Goal: Use online tool/utility: Use online tool/utility

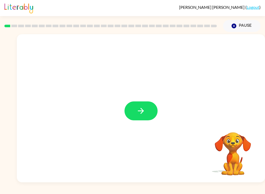
click at [146, 112] on button "button" at bounding box center [140, 110] width 33 height 19
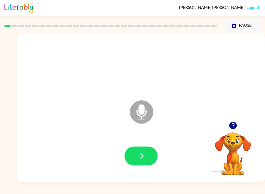
click at [144, 154] on icon "button" at bounding box center [140, 155] width 9 height 9
click at [142, 155] on icon "button" at bounding box center [140, 155] width 9 height 9
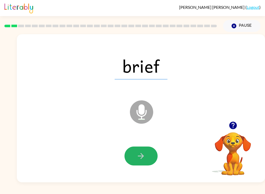
click at [146, 159] on button "button" at bounding box center [140, 155] width 33 height 19
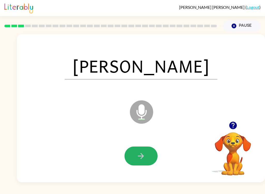
click at [141, 157] on icon "button" at bounding box center [140, 155] width 9 height 9
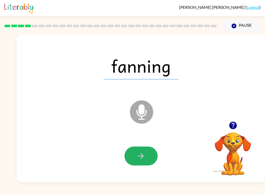
click at [140, 160] on icon "button" at bounding box center [140, 155] width 9 height 9
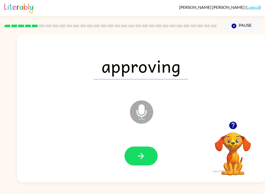
click at [151, 151] on button "button" at bounding box center [140, 155] width 33 height 19
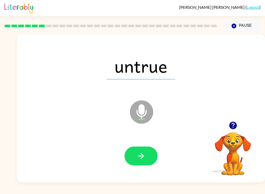
click at [144, 158] on icon "button" at bounding box center [140, 155] width 9 height 9
click at [142, 160] on icon "button" at bounding box center [140, 155] width 9 height 9
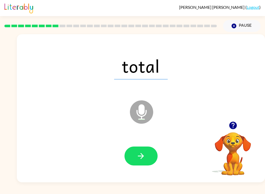
click at [143, 153] on icon "button" at bounding box center [140, 155] width 9 height 9
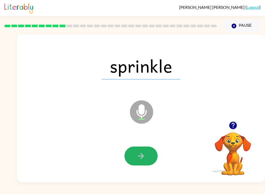
click at [143, 162] on button "button" at bounding box center [140, 155] width 33 height 19
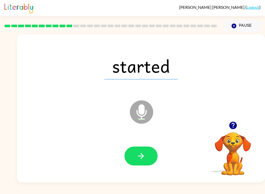
click at [140, 158] on icon "button" at bounding box center [140, 155] width 9 height 9
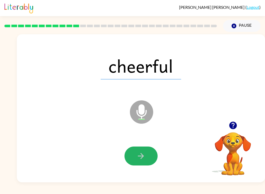
click at [145, 155] on button "button" at bounding box center [140, 155] width 33 height 19
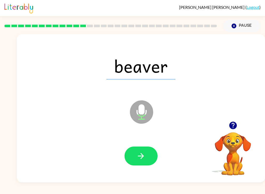
click at [143, 158] on icon "button" at bounding box center [140, 155] width 9 height 9
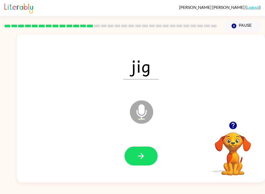
click at [145, 162] on button "button" at bounding box center [140, 155] width 33 height 19
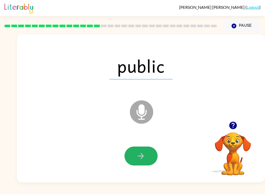
click at [150, 161] on button "button" at bounding box center [140, 155] width 33 height 19
click at [141, 161] on button "button" at bounding box center [140, 155] width 33 height 19
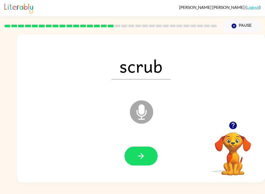
click at [143, 157] on icon "button" at bounding box center [140, 155] width 9 height 9
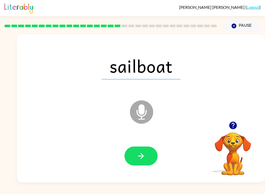
click at [145, 163] on button "button" at bounding box center [140, 155] width 33 height 19
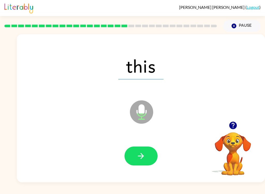
click at [148, 159] on button "button" at bounding box center [140, 155] width 33 height 19
click at [140, 155] on icon "button" at bounding box center [140, 155] width 9 height 9
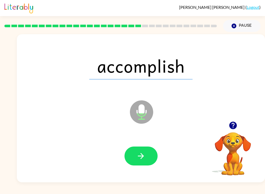
click at [136, 157] on button "button" at bounding box center [140, 155] width 33 height 19
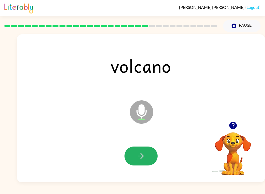
click at [143, 160] on icon "button" at bounding box center [140, 155] width 9 height 9
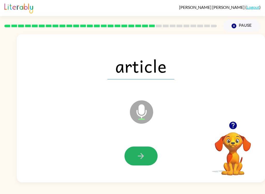
click at [144, 162] on button "button" at bounding box center [140, 155] width 33 height 19
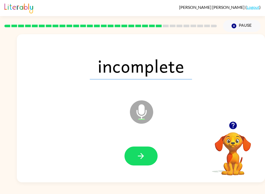
click at [143, 163] on button "button" at bounding box center [140, 155] width 33 height 19
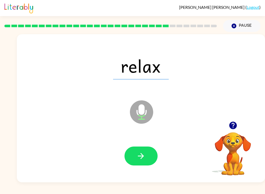
click at [143, 159] on icon "button" at bounding box center [140, 155] width 9 height 9
click at [151, 161] on button "button" at bounding box center [140, 155] width 33 height 19
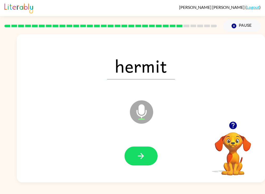
click at [147, 161] on button "button" at bounding box center [140, 155] width 33 height 19
click at [150, 164] on button "button" at bounding box center [140, 155] width 33 height 19
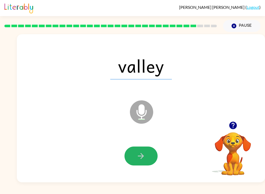
click at [146, 153] on button "button" at bounding box center [140, 155] width 33 height 19
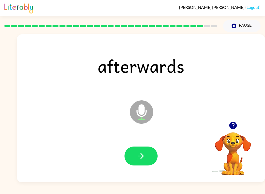
click at [149, 162] on button "button" at bounding box center [140, 155] width 33 height 19
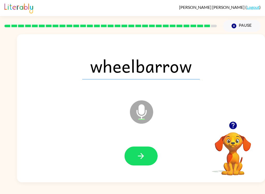
click at [146, 155] on button "button" at bounding box center [140, 155] width 33 height 19
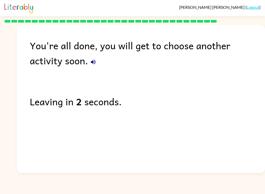
click at [88, 63] on button "button" at bounding box center [93, 62] width 10 height 10
